Goal: Find specific page/section: Find specific page/section

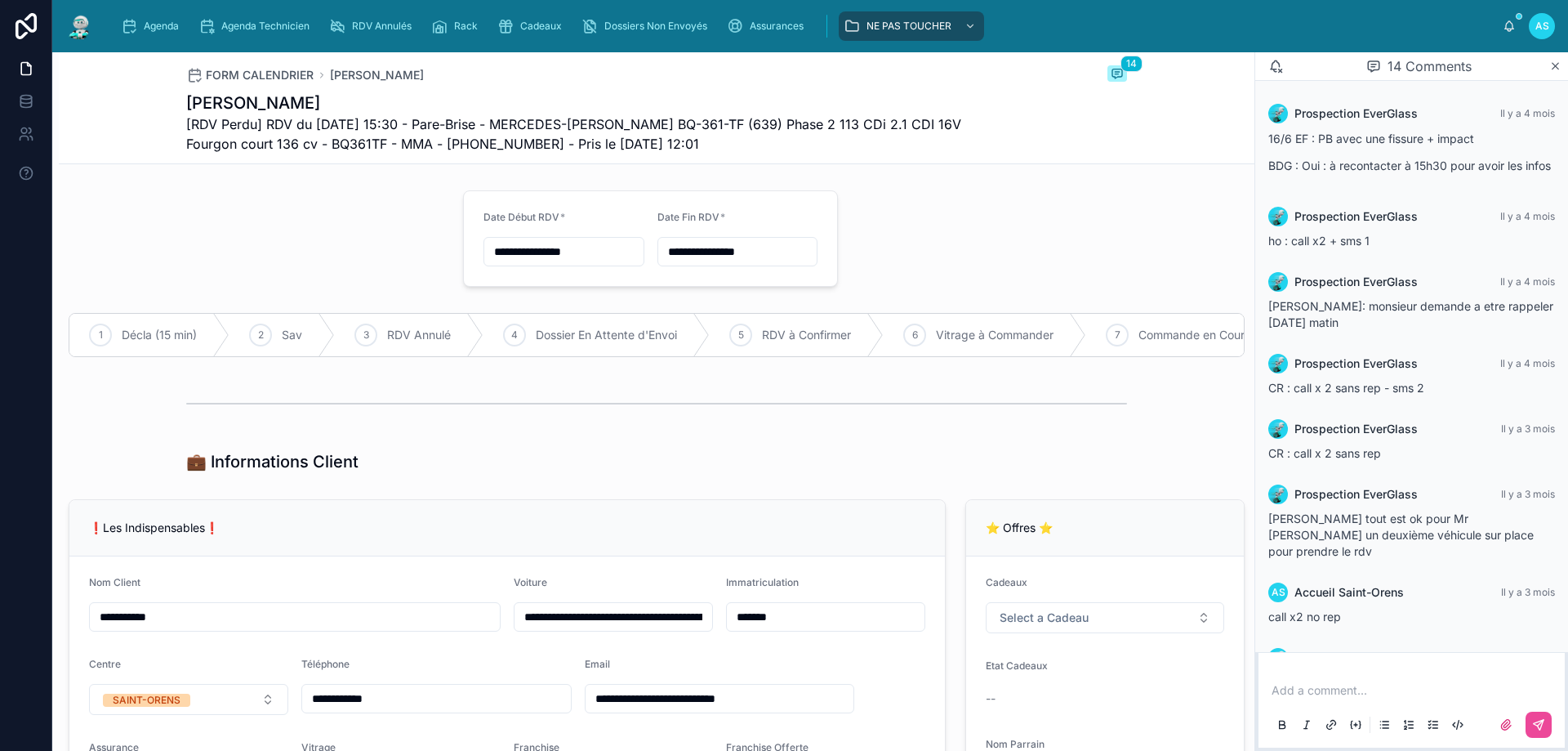
scroll to position [471, 0]
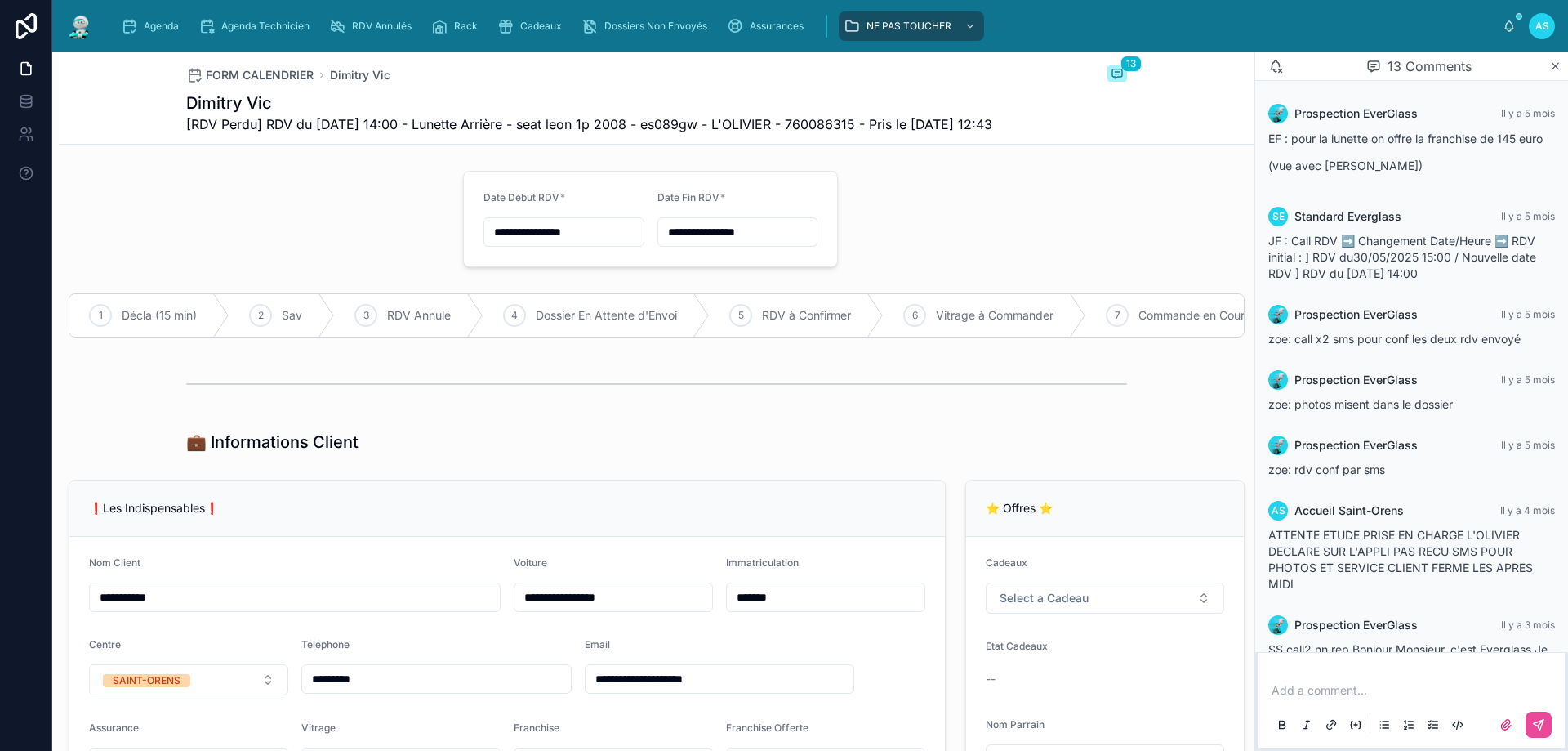
scroll to position [519, 0]
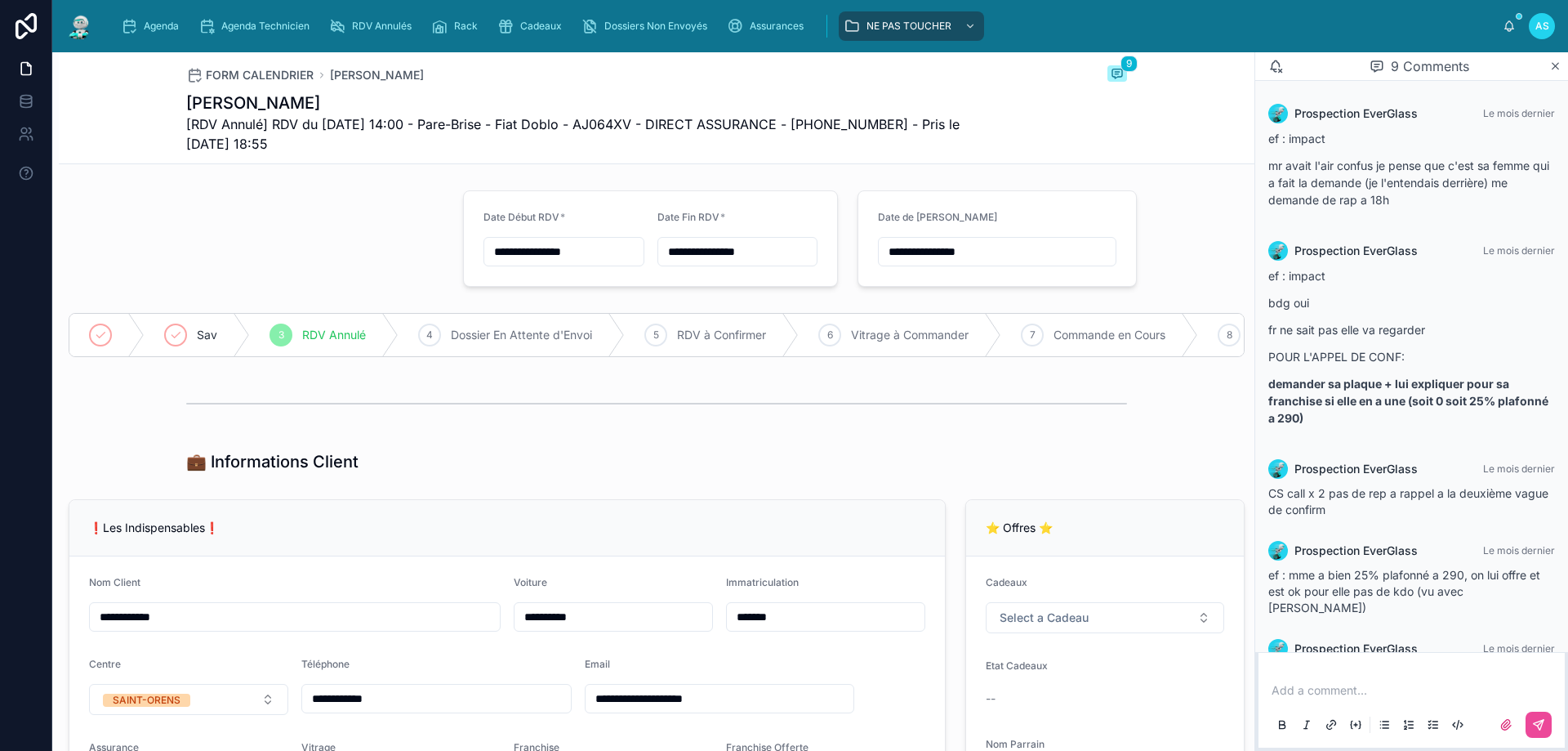
scroll to position [867, 0]
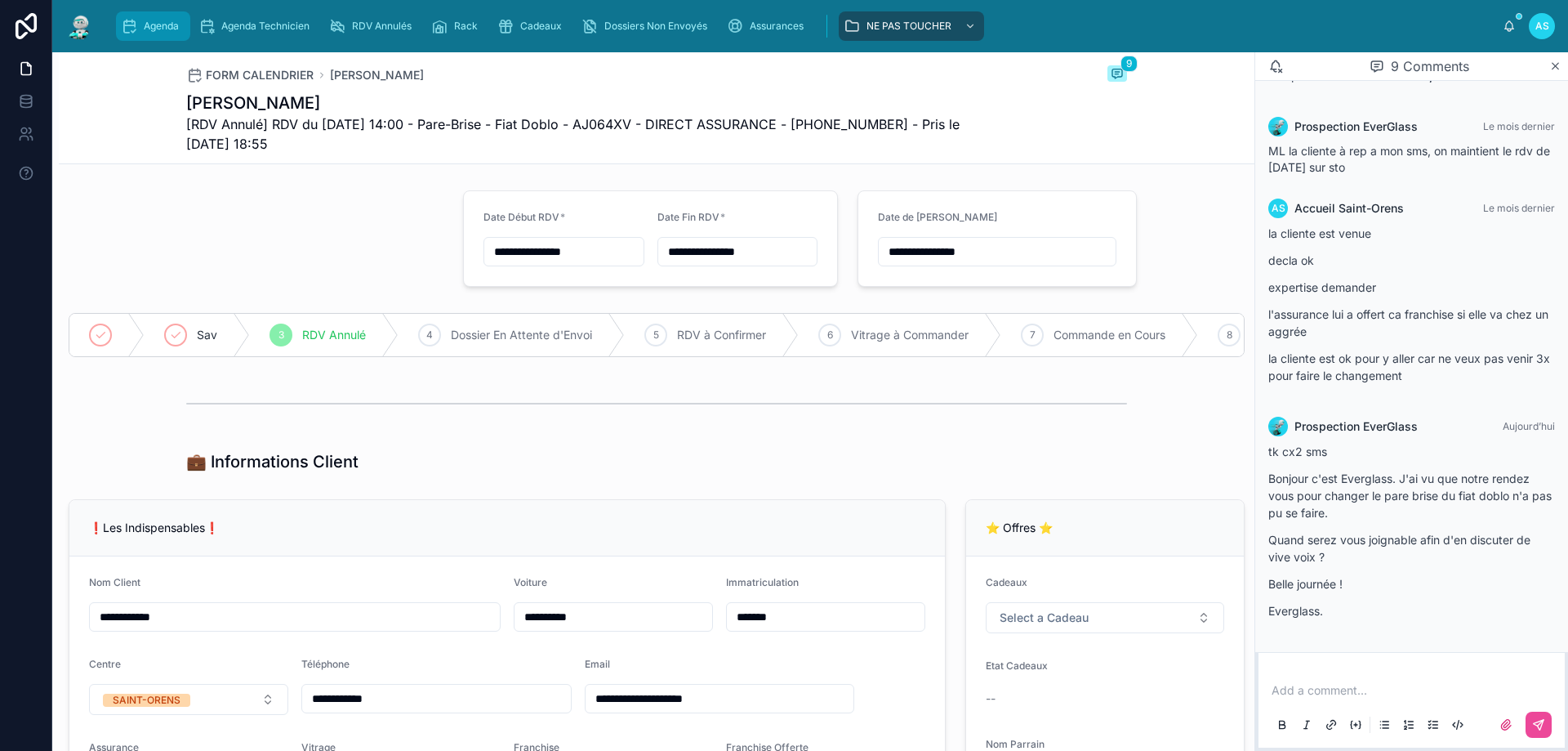
click at [166, 32] on span "Agenda" at bounding box center [161, 26] width 35 height 14
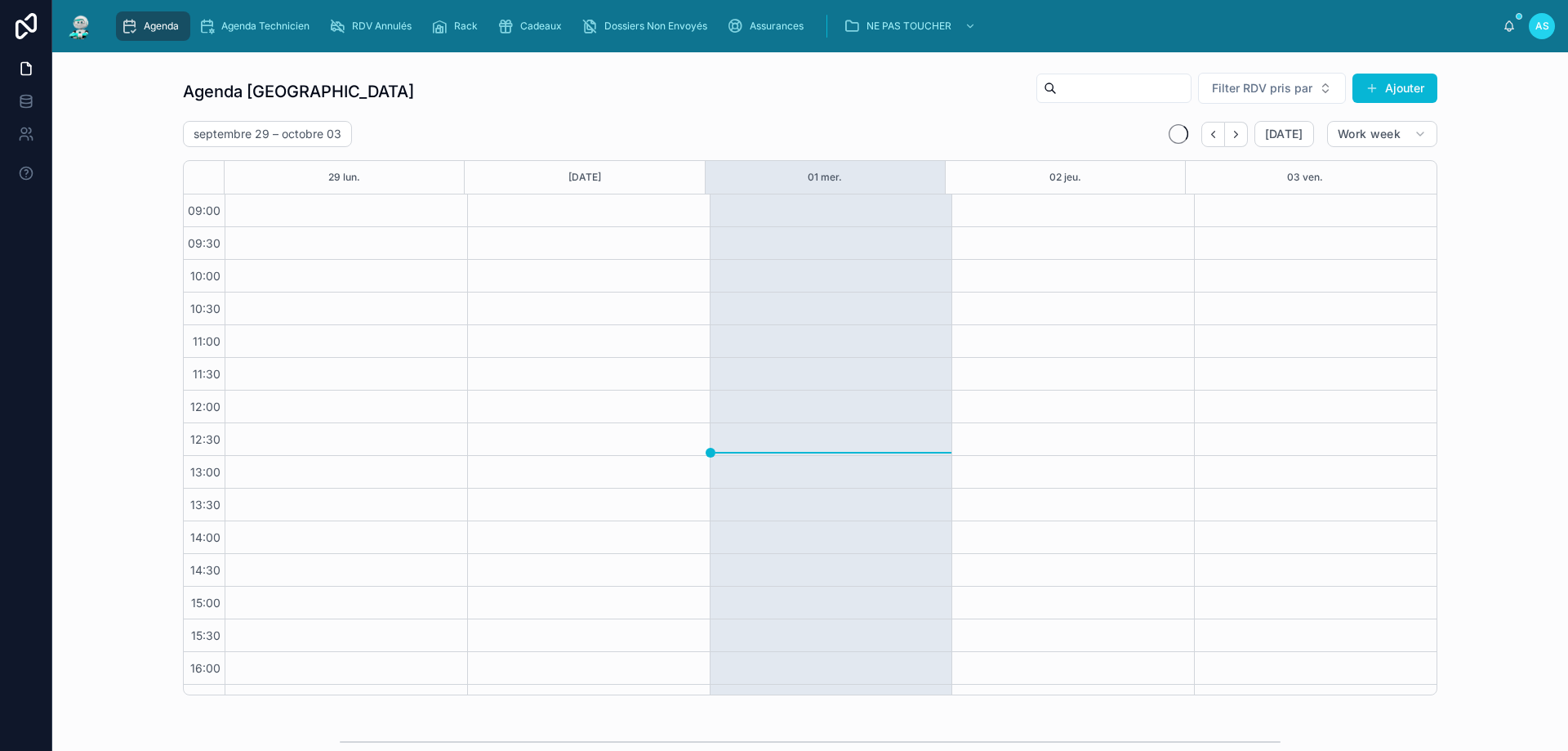
scroll to position [88, 0]
